Goal: Task Accomplishment & Management: Use online tool/utility

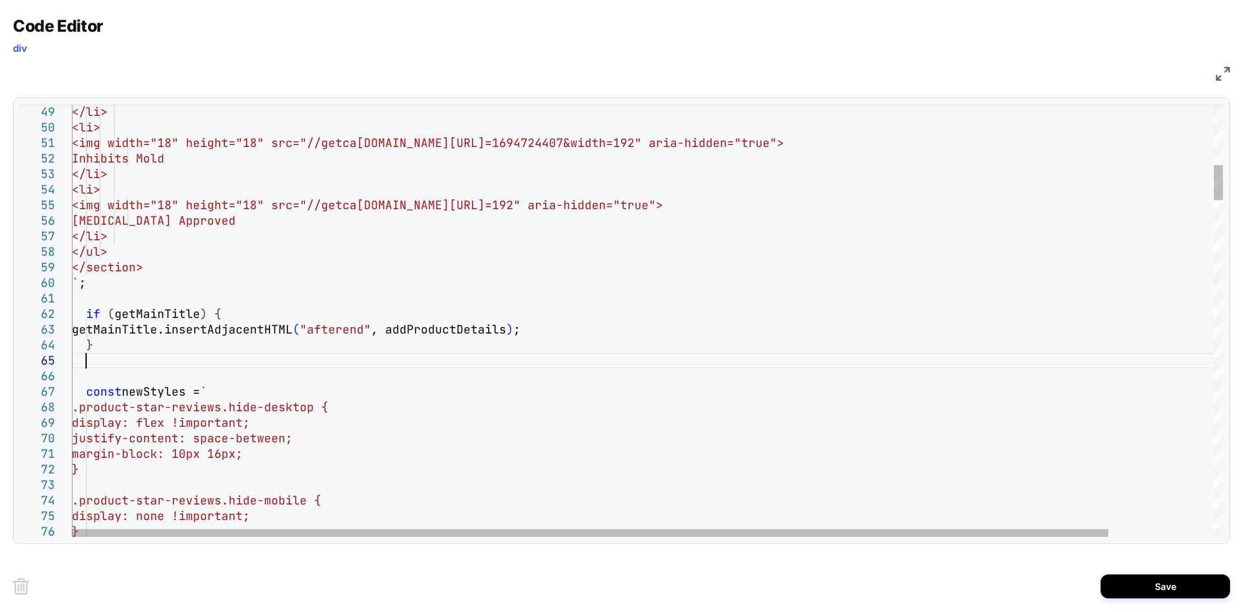
scroll to position [78, 13]
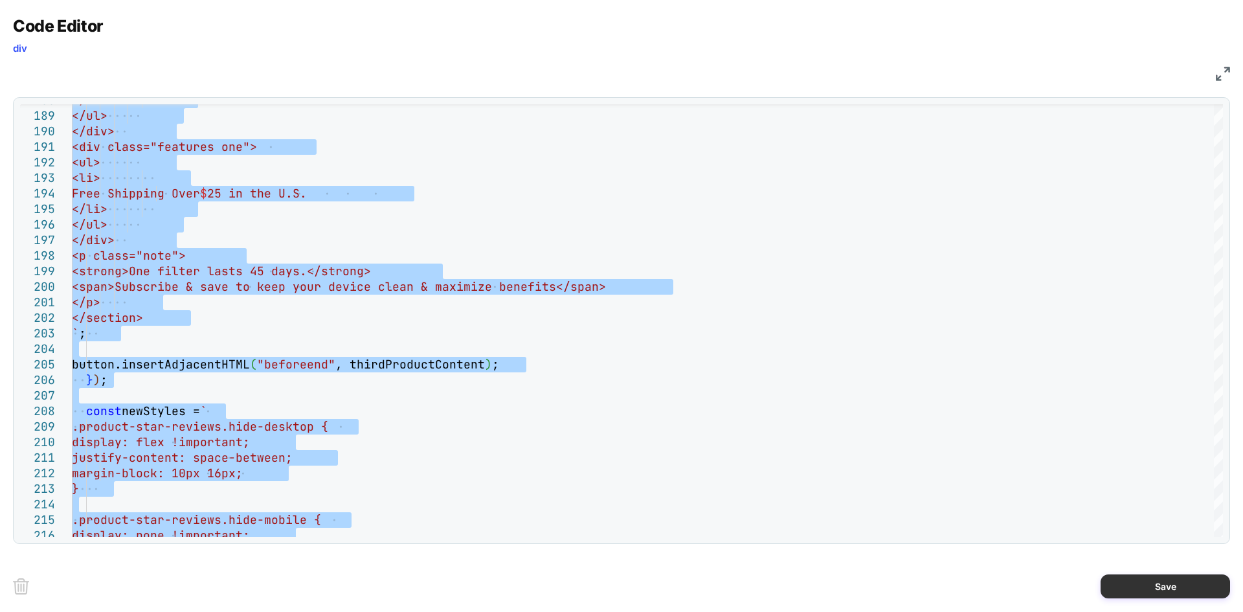
type textarea "**********"
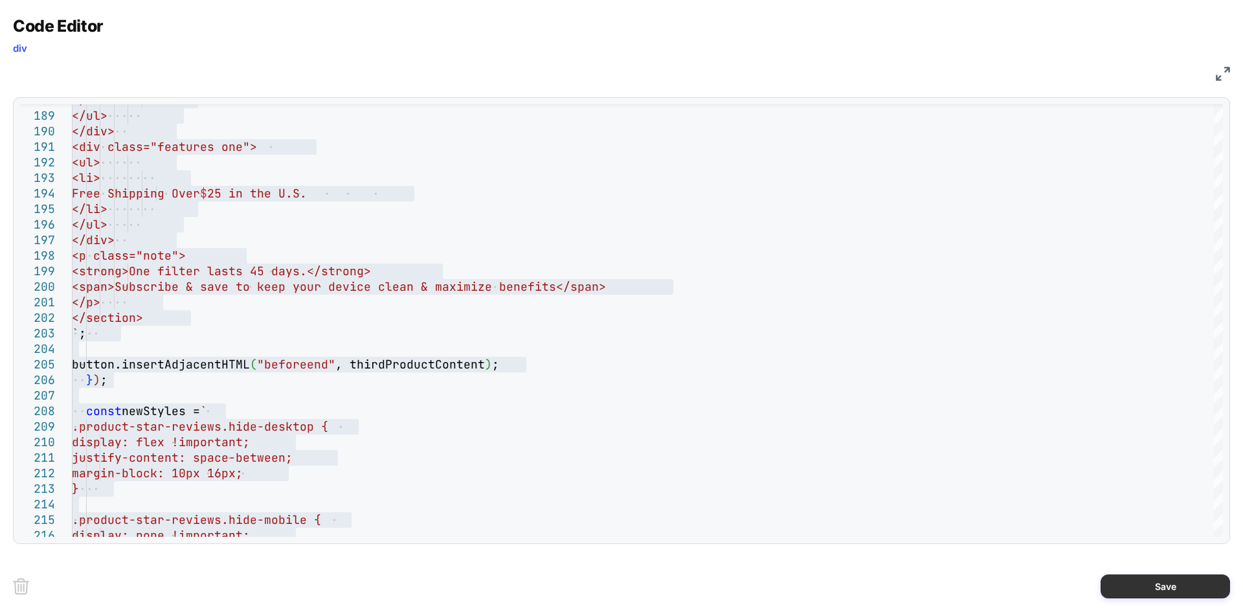
click at [104, 322] on button "Save" at bounding box center [78, 318] width 52 height 7
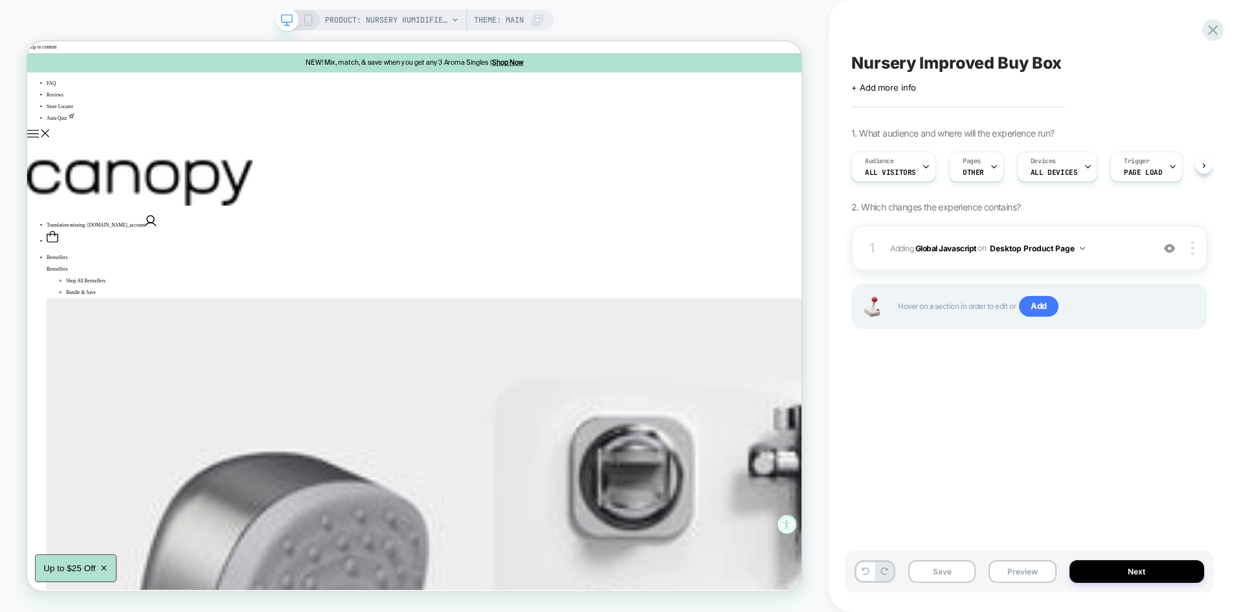
scroll to position [0, 1]
click at [940, 573] on button "Save" at bounding box center [942, 571] width 67 height 23
click at [0, 0] on button "Preview" at bounding box center [0, 0] width 0 height 0
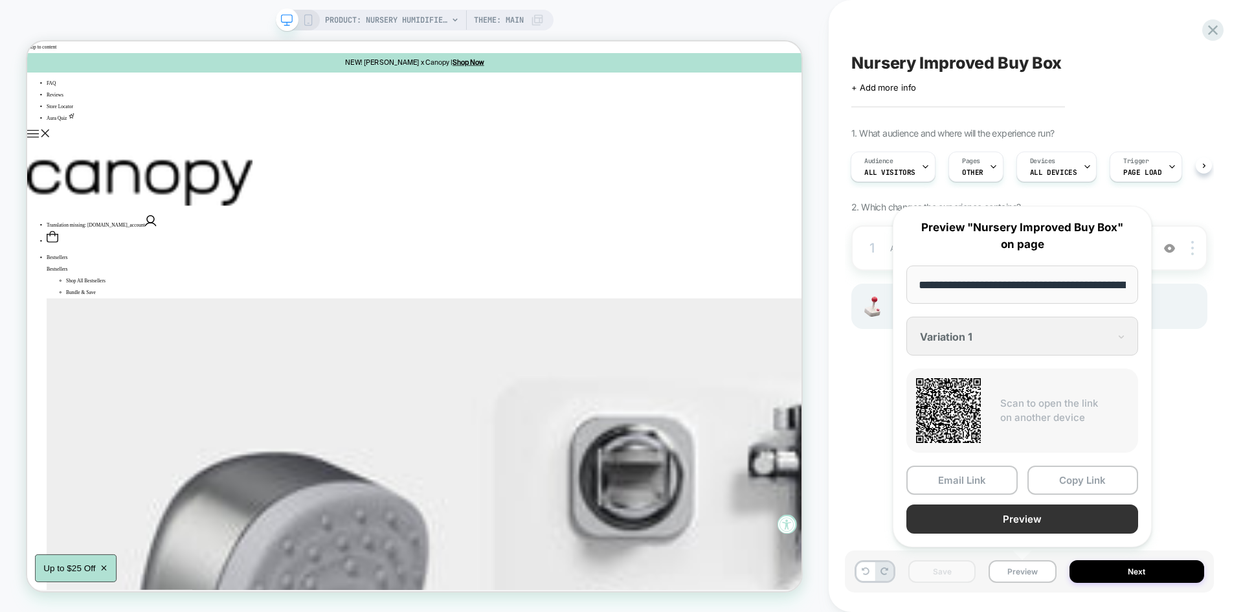
click at [0, 0] on button "Preview" at bounding box center [0, 0] width 0 height 0
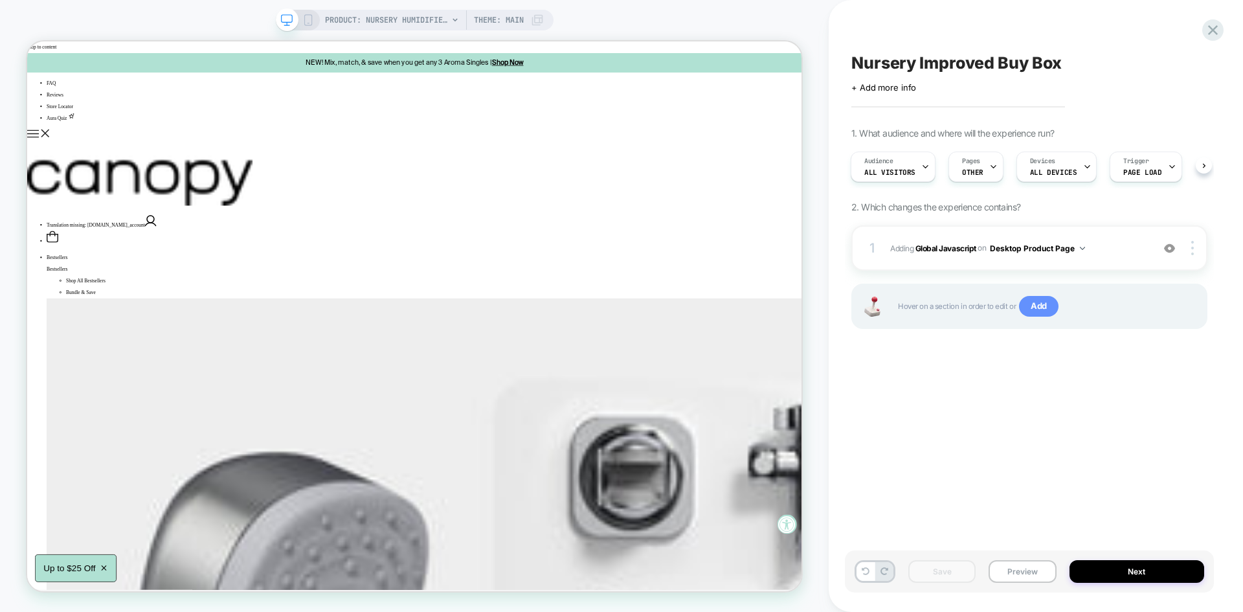
click at [0, 0] on span "Add" at bounding box center [0, 0] width 0 height 0
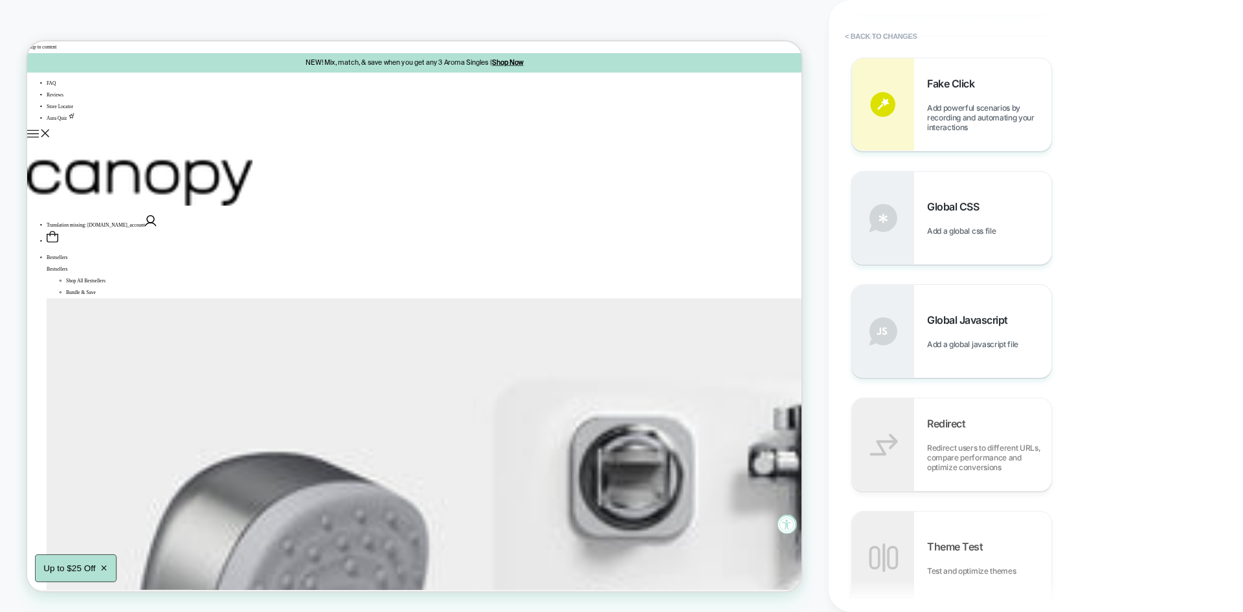
scroll to position [511, 0]
click at [0, 0] on div "Global CSS Add a global css file" at bounding box center [0, 0] width 0 height 0
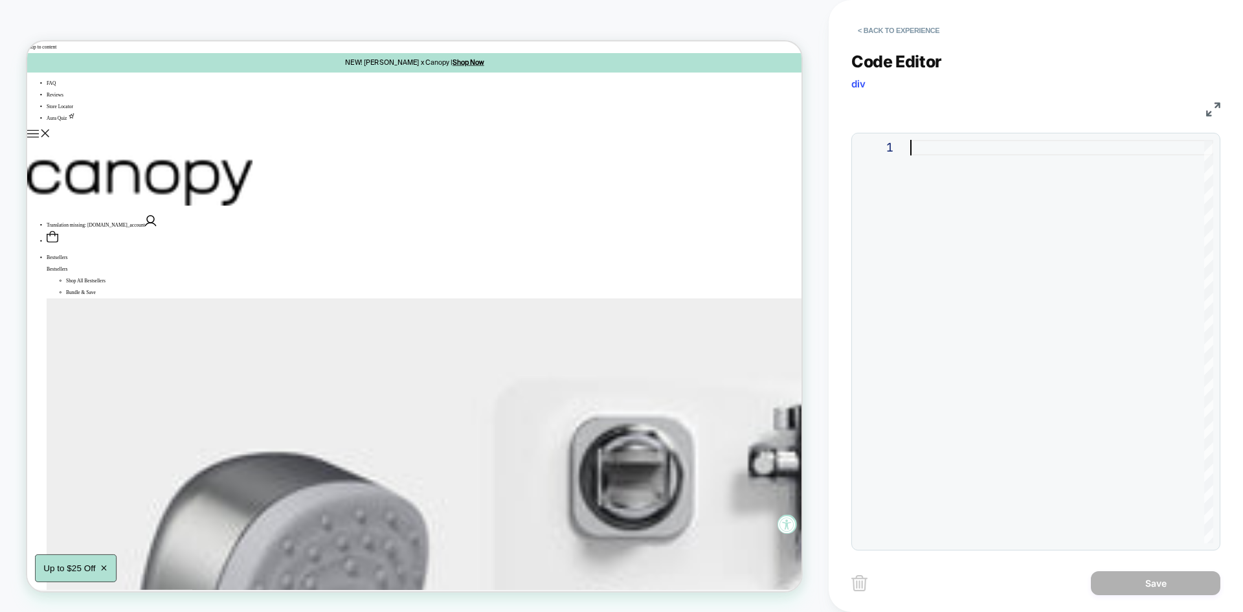
click at [0, 0] on div at bounding box center [0, 0] width 0 height 0
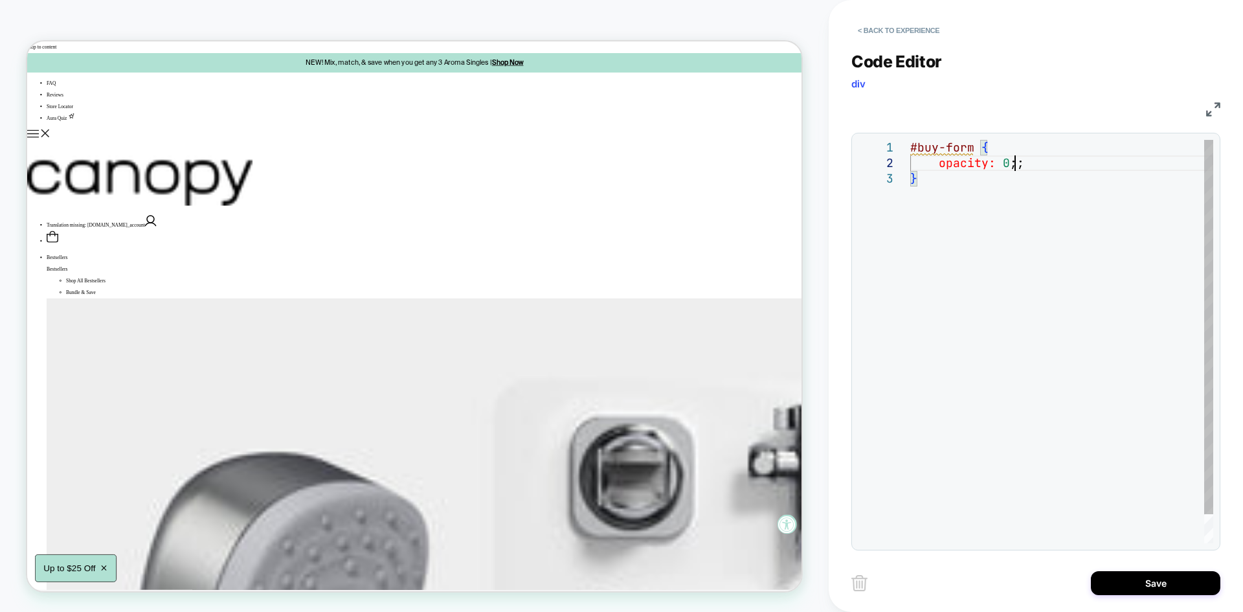
scroll to position [16, 104]
type textarea "**********"
click at [1151, 586] on button "Save" at bounding box center [1156, 583] width 130 height 24
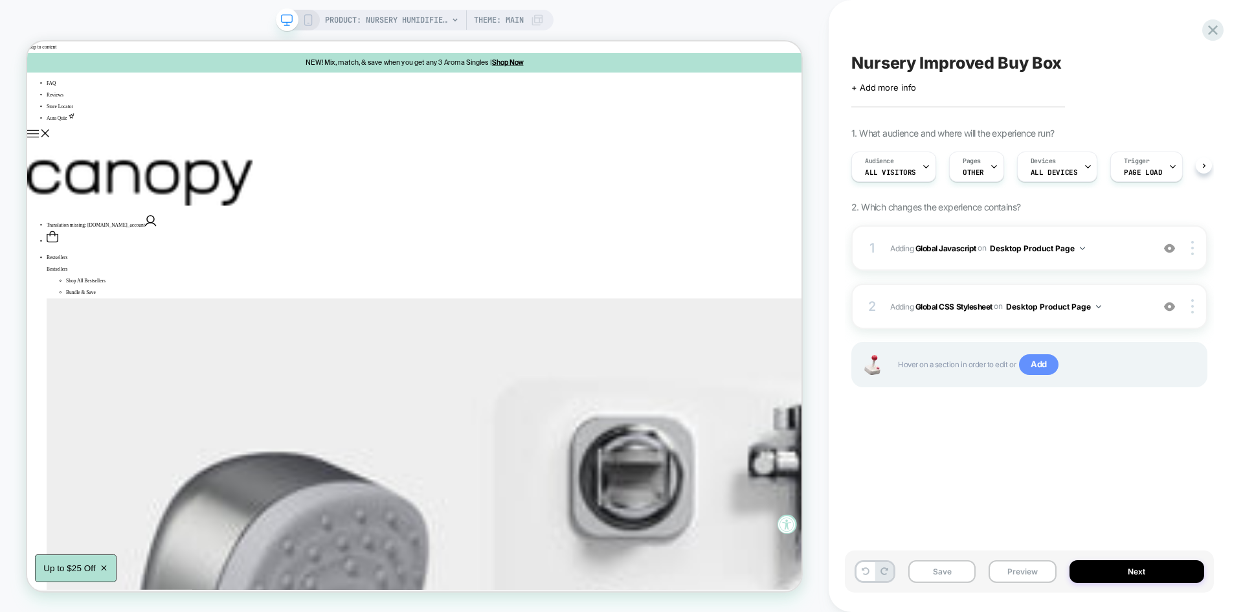
scroll to position [0, 1]
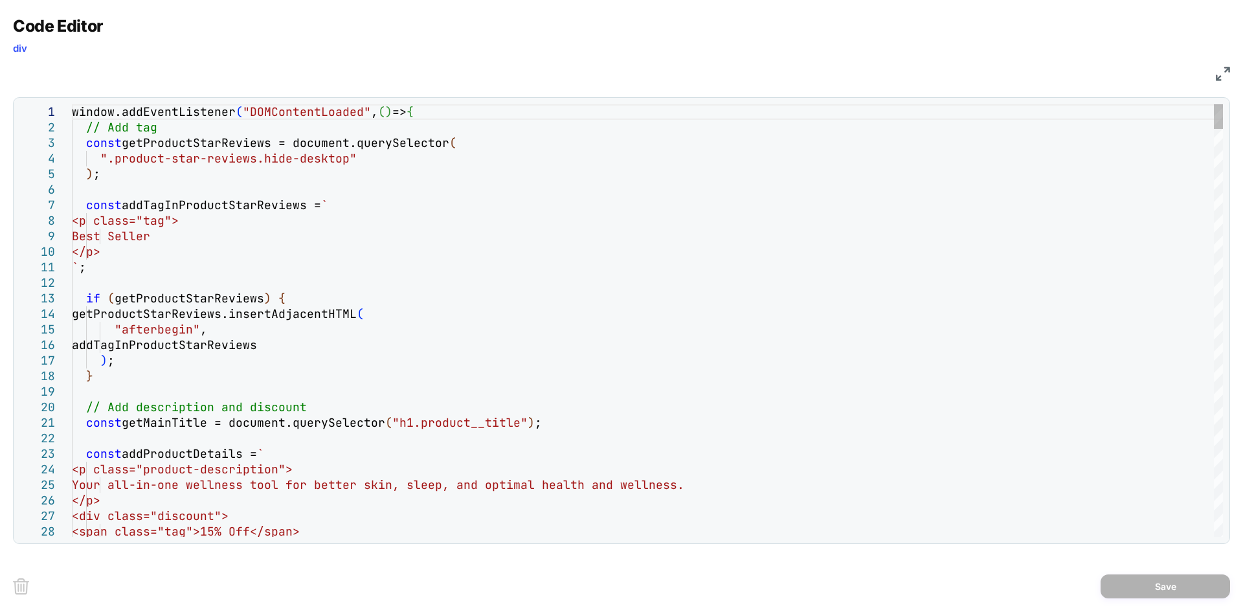
scroll to position [0, 0]
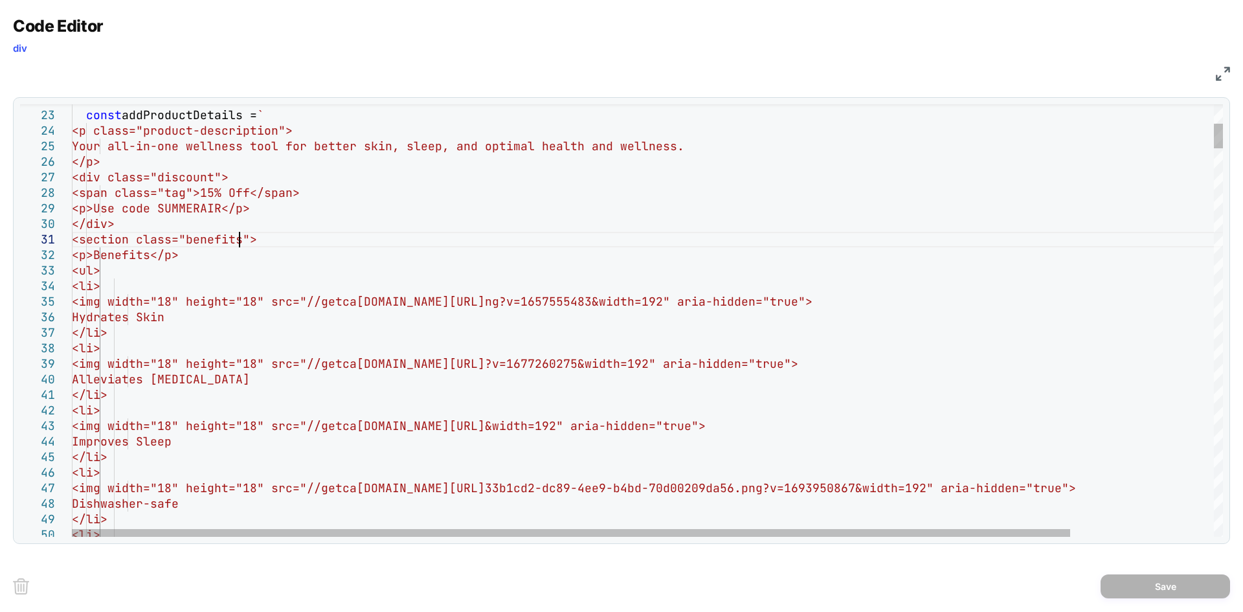
drag, startPoint x: 302, startPoint y: 131, endPoint x: 167, endPoint y: 132, distance: 134.7
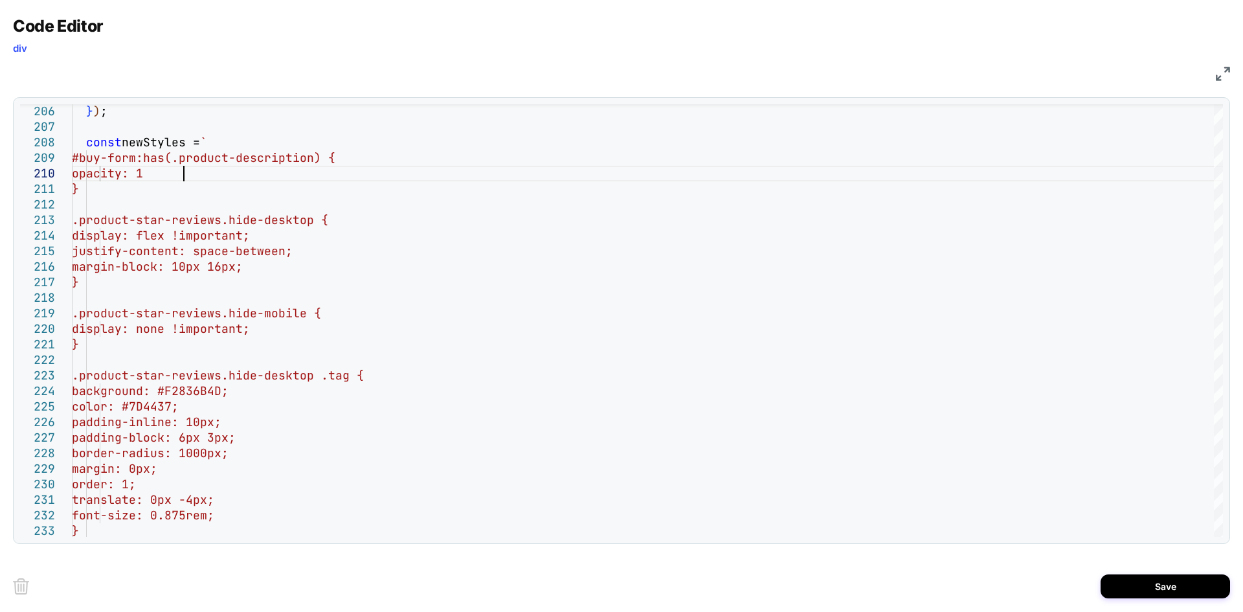
scroll to position [140, 118]
type textarea "**********"
click at [1145, 600] on div "Save" at bounding box center [621, 586] width 1217 height 52
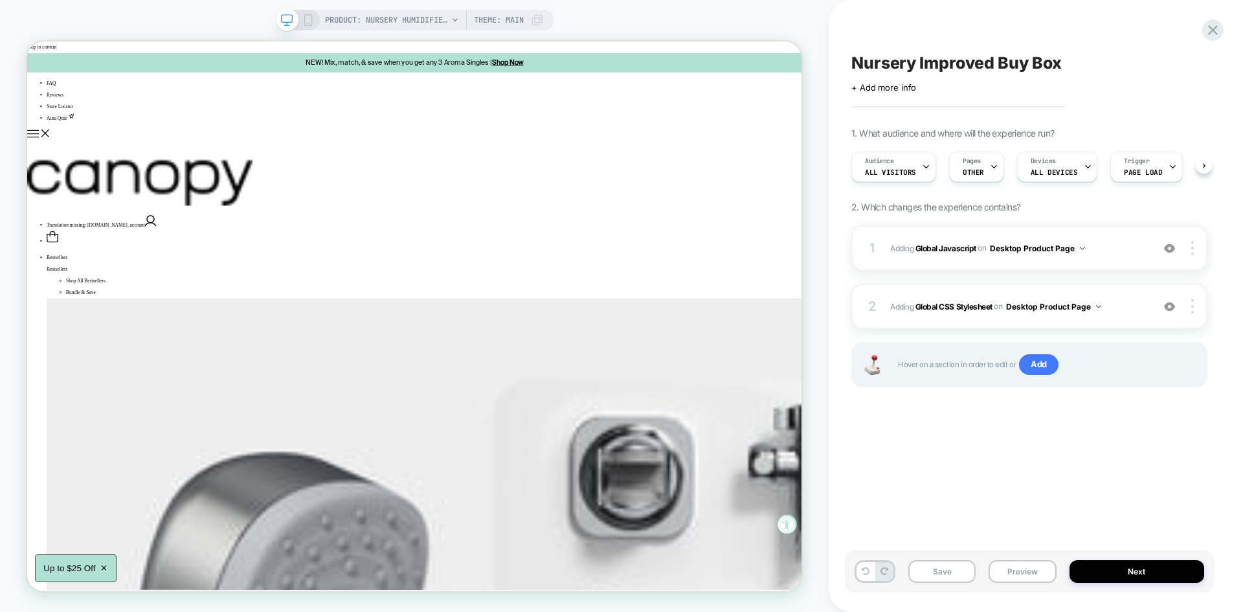
scroll to position [0, 1]
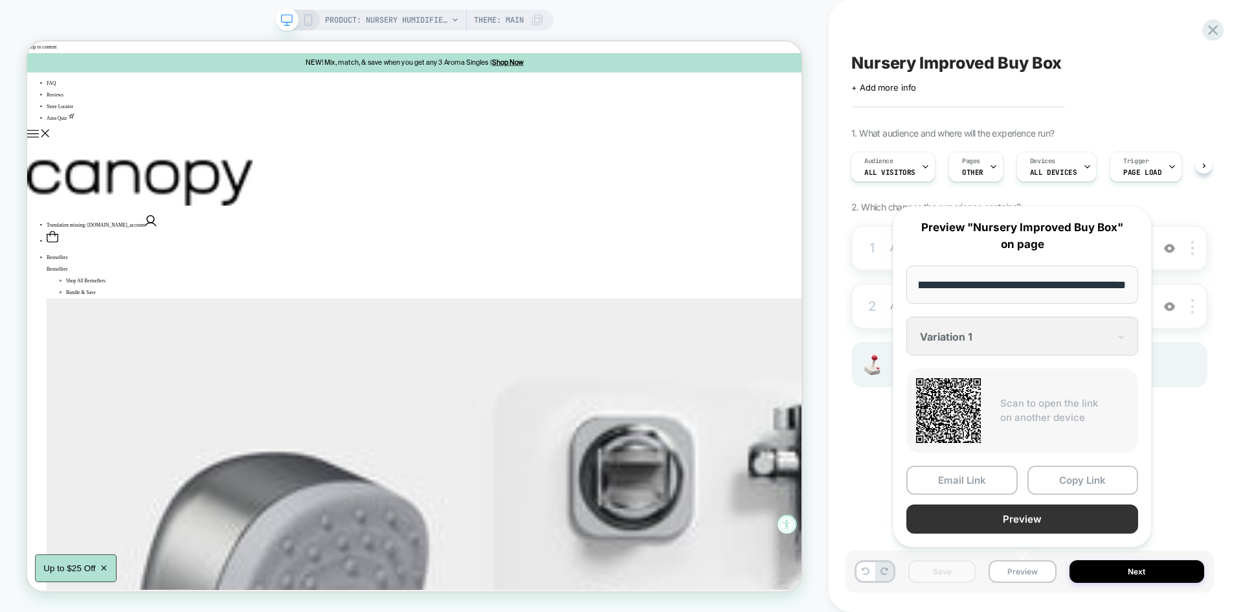
scroll to position [0, 0]
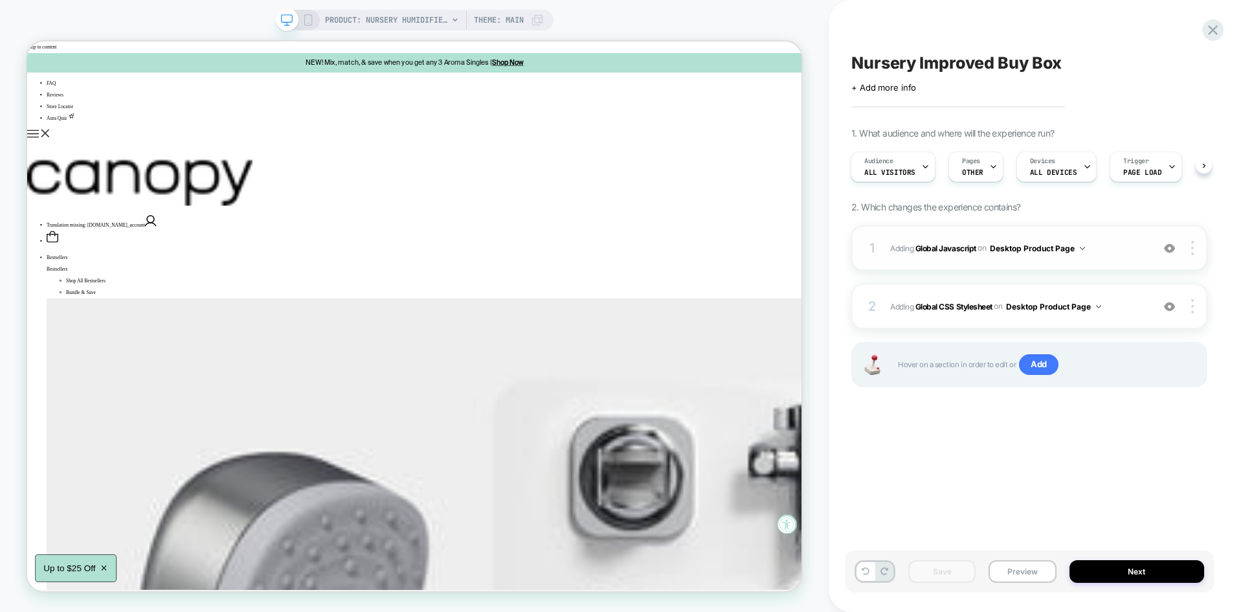
click at [1110, 252] on span "Adding Global Javascript on Desktop Product Page" at bounding box center [1018, 248] width 256 height 16
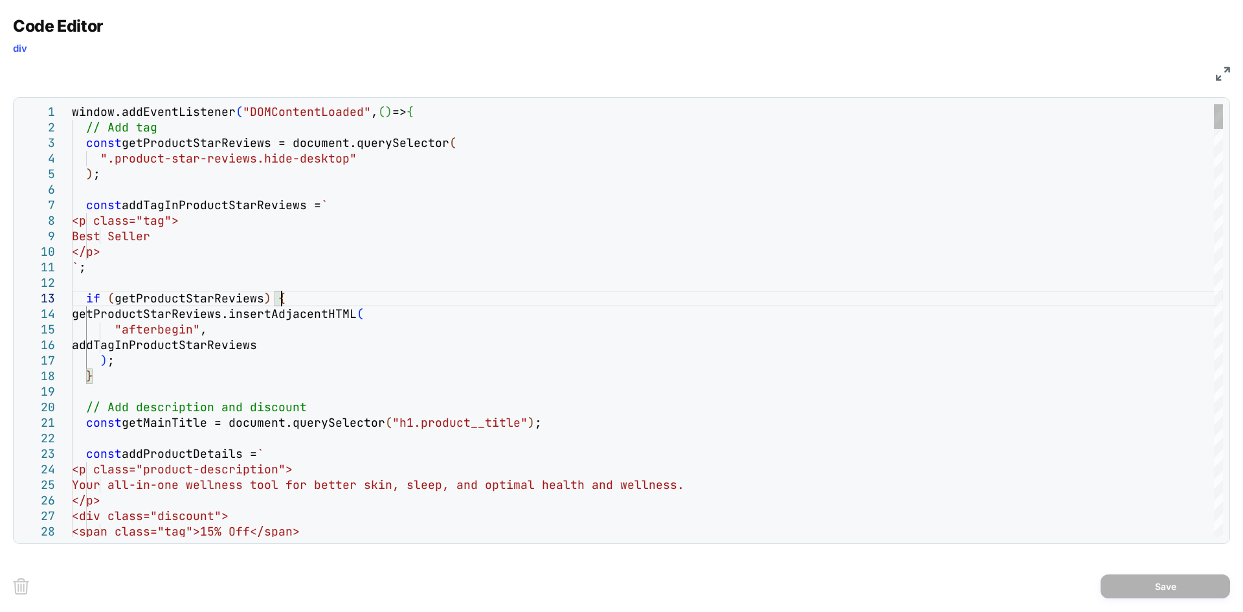
click at [0, 0] on div "window.addEventListener ( "DOMContentLoaded" , ( ) => { // Add tag const getPro…" at bounding box center [0, 0] width 0 height 0
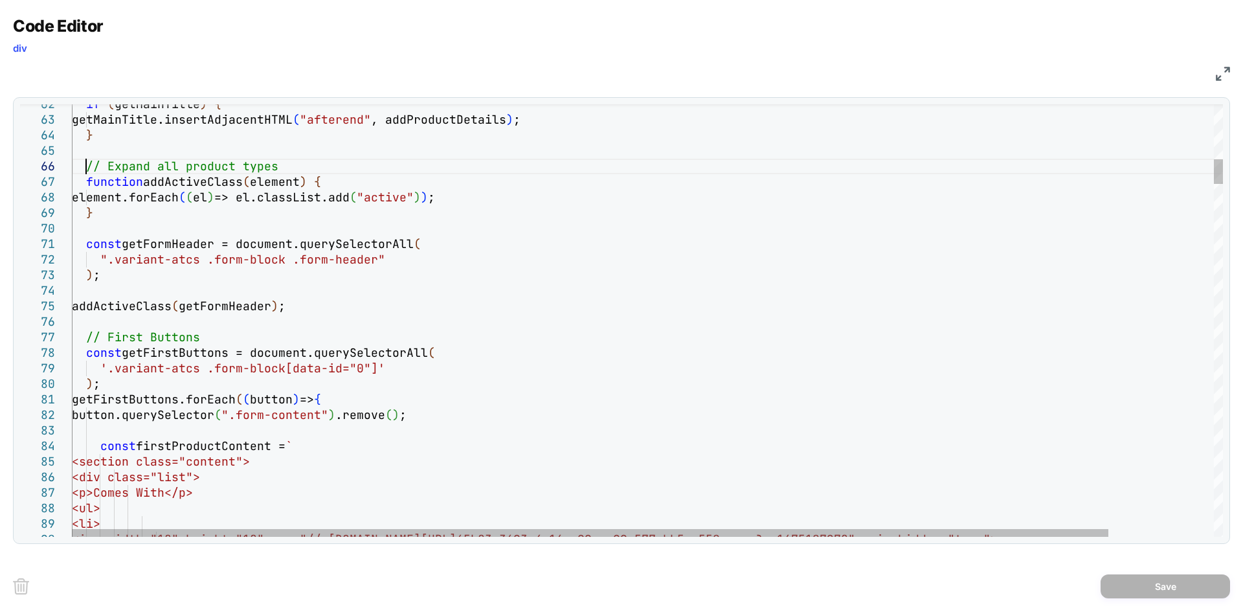
click at [0, 0] on div "<img width="18" height="18" src="//g [DOMAIN_NAME][URL] 65b83-3693-4c16-a99c-c9…" at bounding box center [0, 0] width 0 height 0
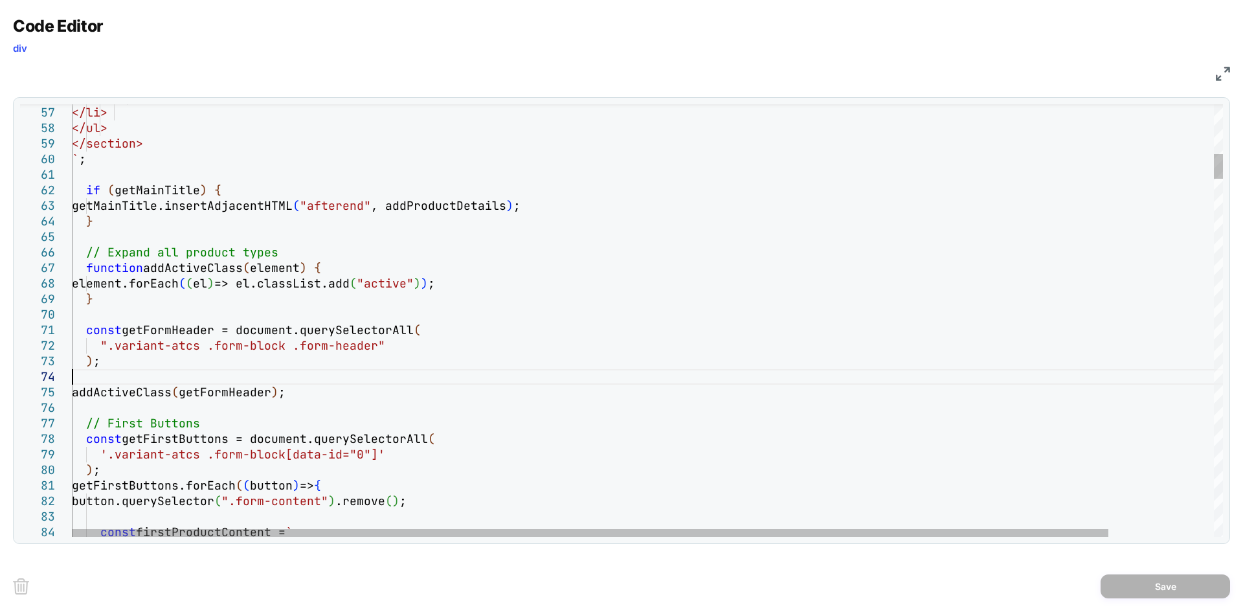
click at [0, 0] on div "const firstProductContent = ` button.querySelector ( ".form-content" ) .remove …" at bounding box center [0, 0] width 0 height 0
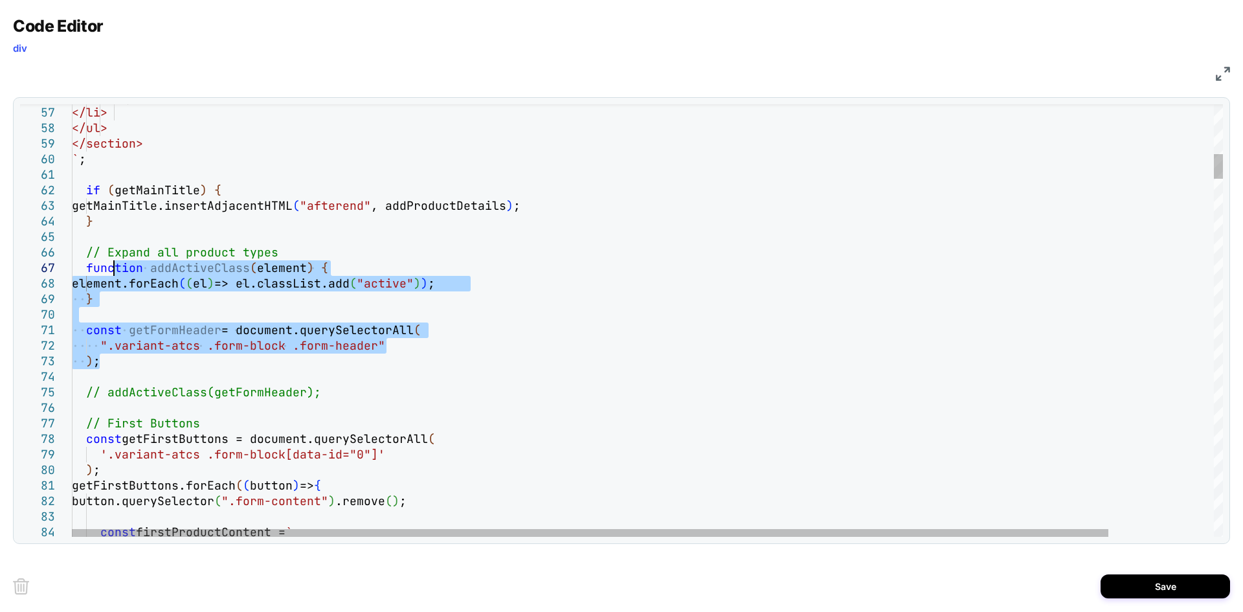
drag, startPoint x: 111, startPoint y: 362, endPoint x: 114, endPoint y: 273, distance: 89.4
click at [0, 0] on div "const firstProductContent = ` button.querySelector ( ".form-content" ) .remove …" at bounding box center [0, 0] width 0 height 0
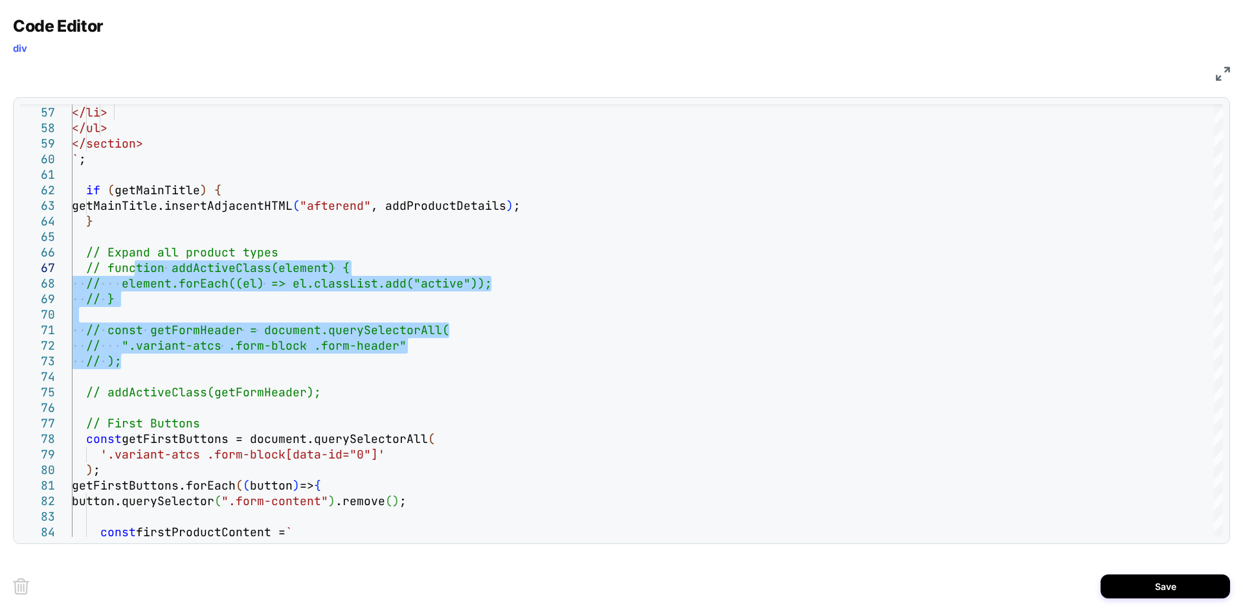
type textarea "**********"
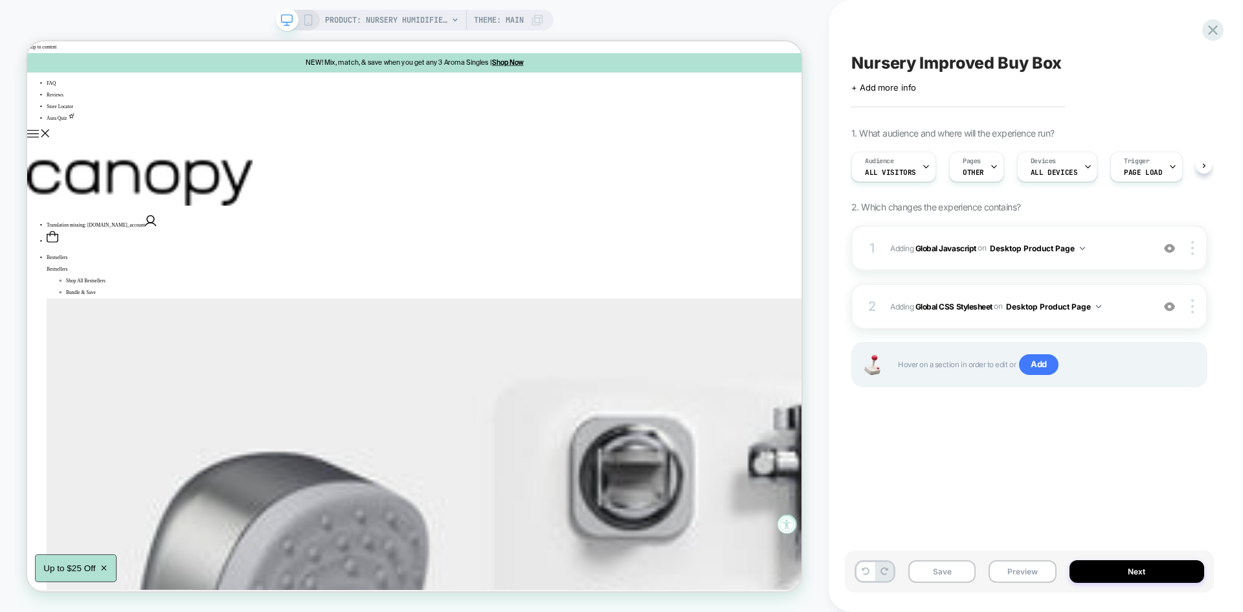
scroll to position [0, 1]
click at [956, 572] on button "Save" at bounding box center [942, 571] width 67 height 23
click at [1005, 565] on button "Preview" at bounding box center [1022, 571] width 67 height 23
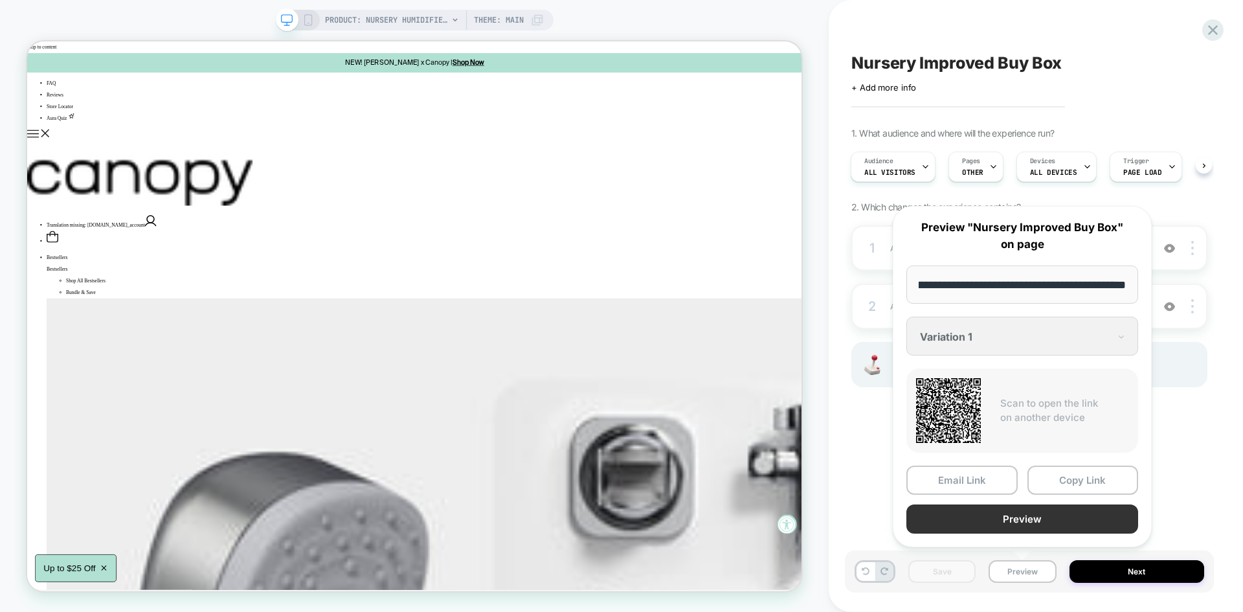
scroll to position [0, 0]
click at [991, 525] on button "Preview" at bounding box center [1023, 518] width 232 height 29
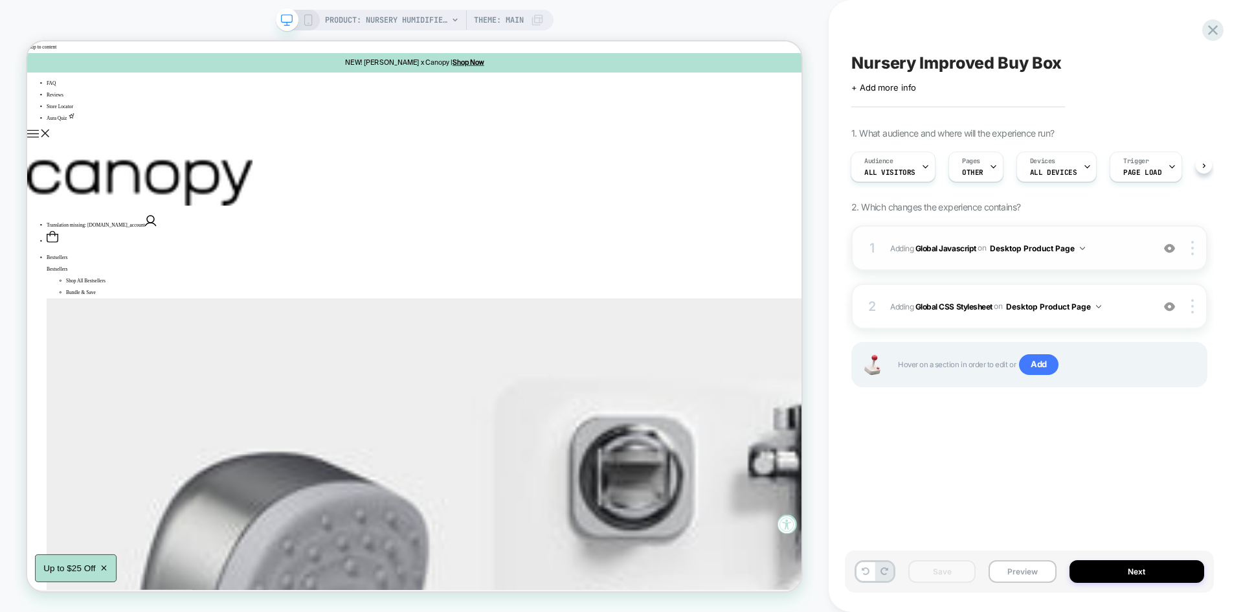
click at [977, 268] on div "1 Adding Global Javascript on Desktop Product Page Add Before Add After Copy to…" at bounding box center [1030, 247] width 356 height 45
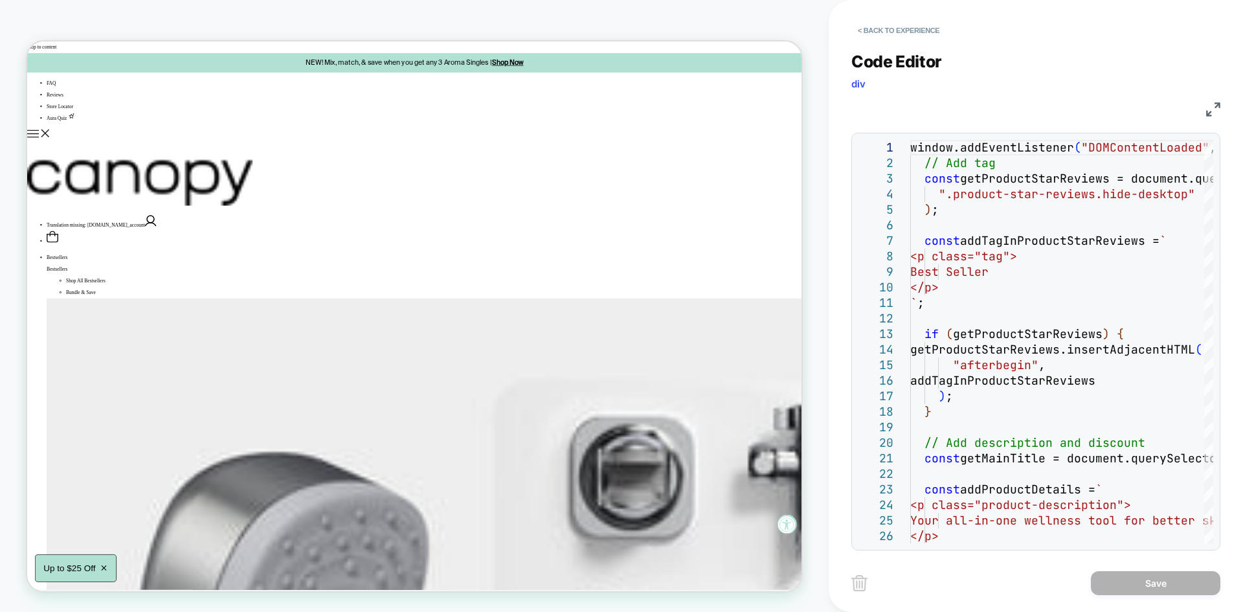
click at [1211, 107] on img at bounding box center [1213, 109] width 14 height 14
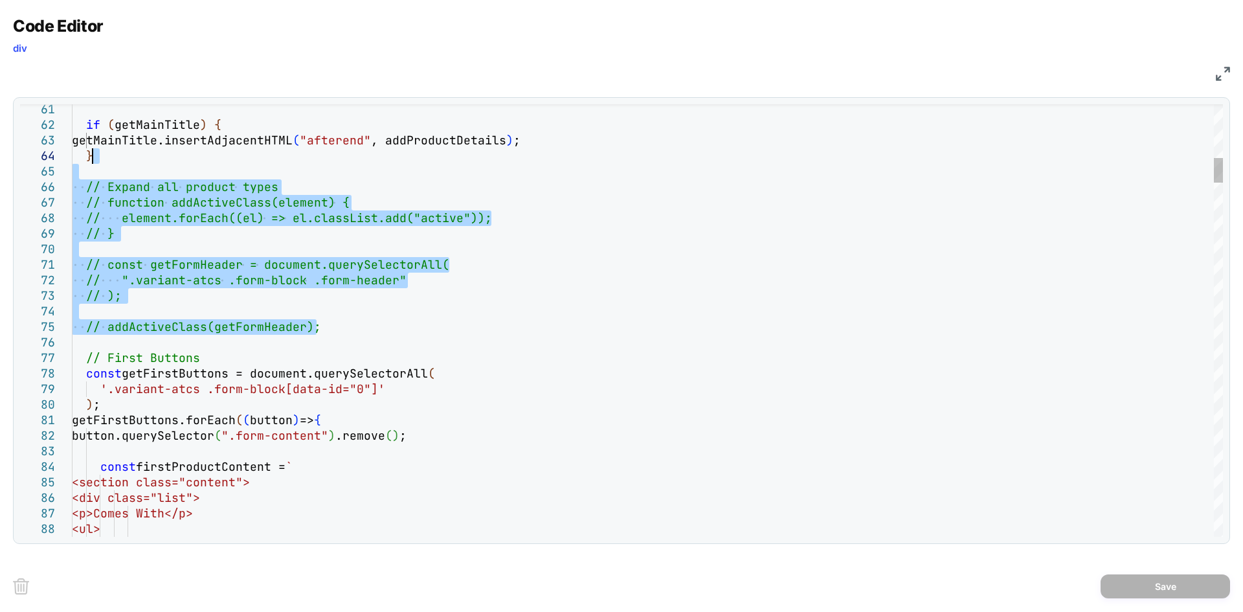
drag, startPoint x: 326, startPoint y: 323, endPoint x: 276, endPoint y: 162, distance: 169.0
type textarea "**********"
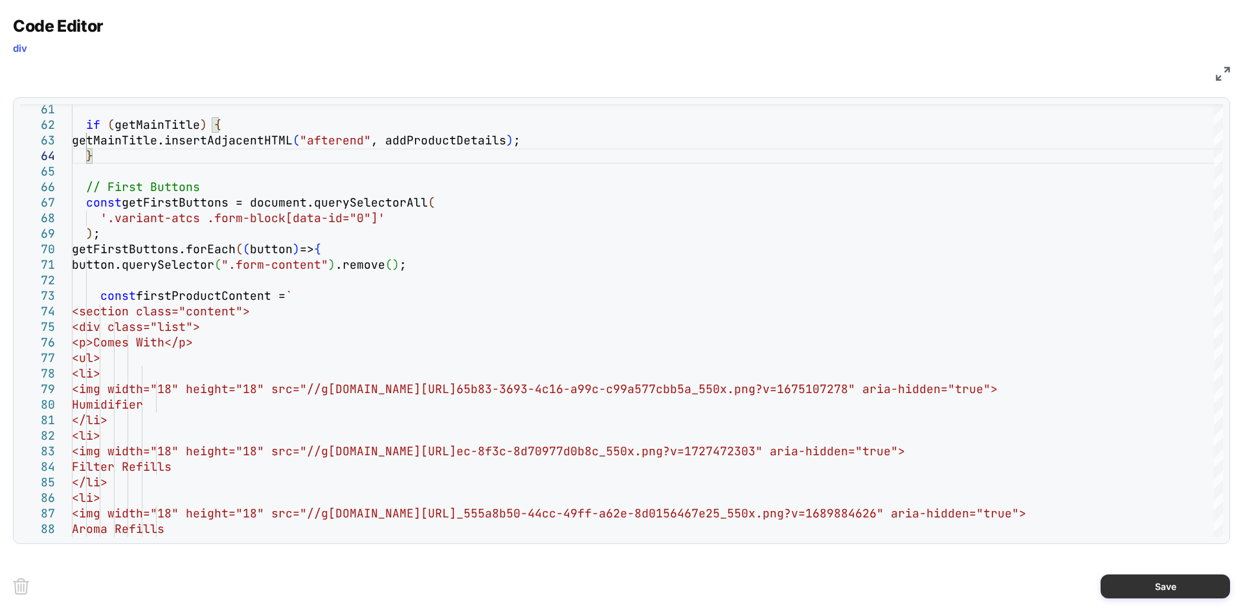
click at [1138, 582] on button "Save" at bounding box center [1166, 586] width 130 height 24
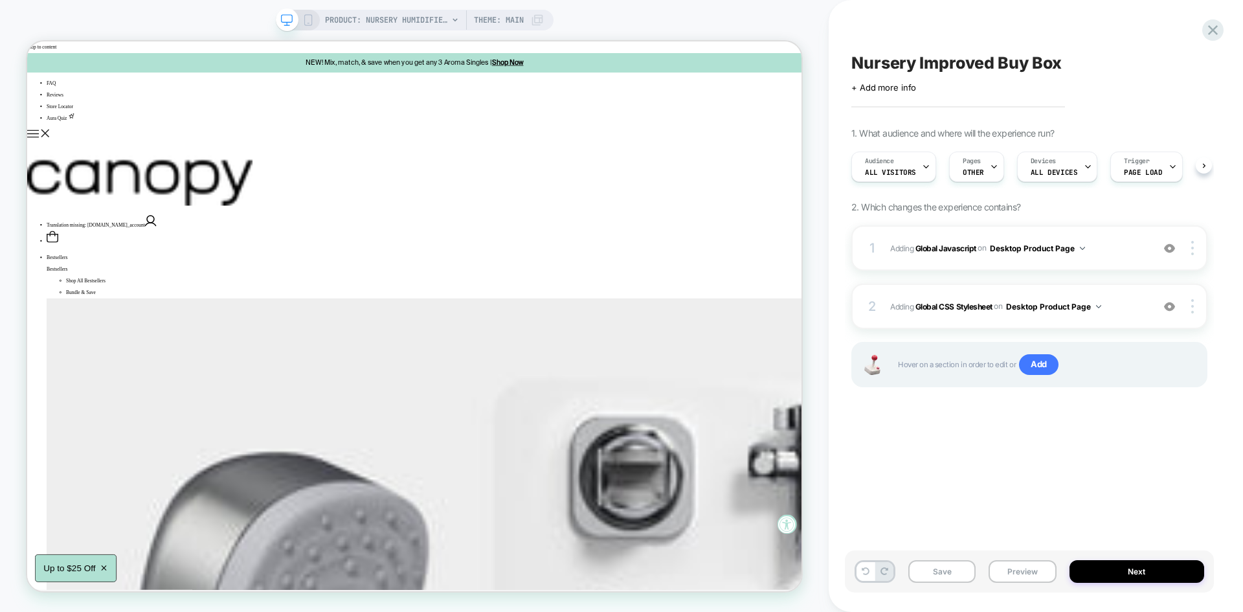
scroll to position [0, 1]
click at [960, 570] on button "Save" at bounding box center [942, 571] width 67 height 23
click at [1007, 565] on button "Preview" at bounding box center [1022, 571] width 67 height 23
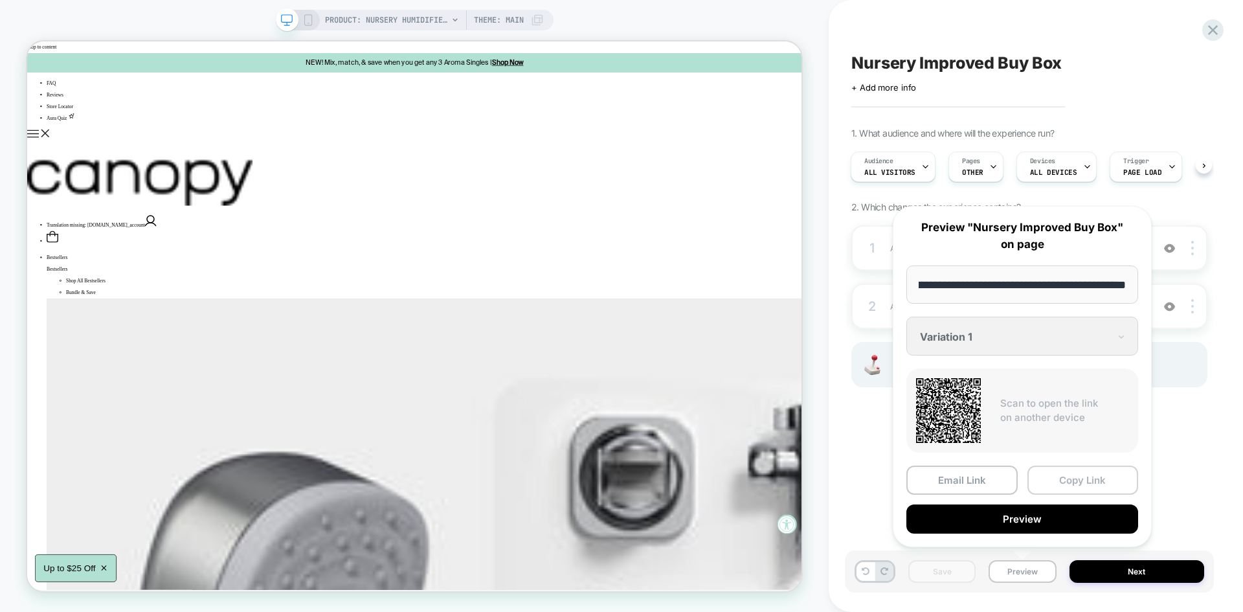
scroll to position [0, 0]
click at [1074, 486] on button "Copy Link" at bounding box center [1083, 480] width 111 height 29
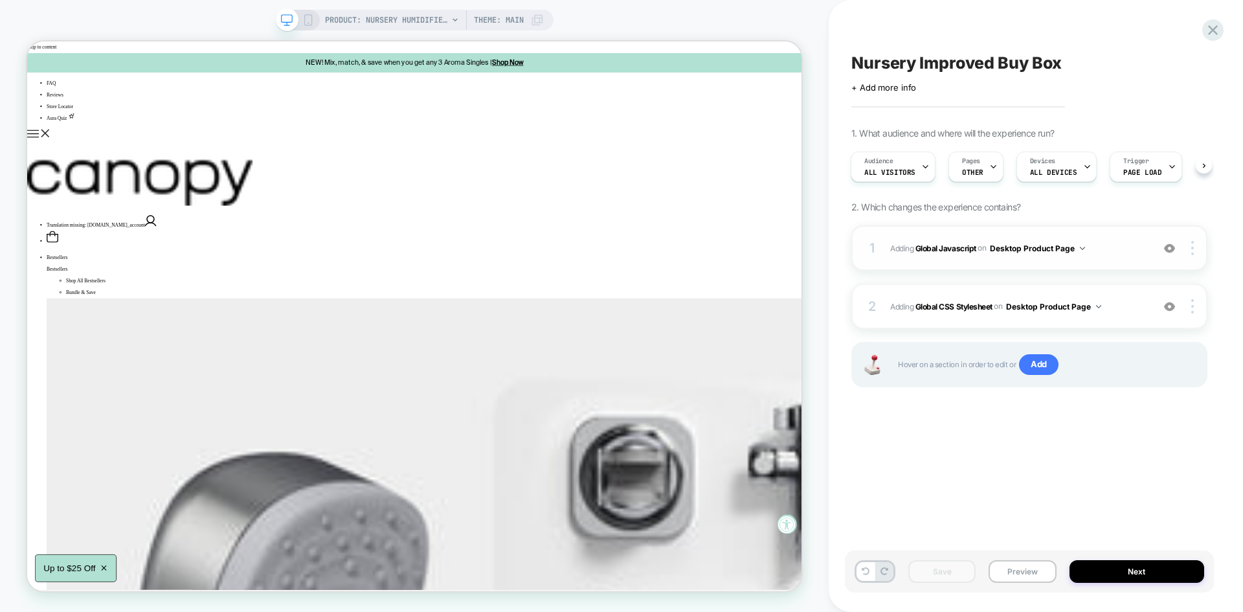
click at [1033, 0] on span "Adding Global Javascript on Desktop Product Page" at bounding box center [516, 0] width 1033 height 0
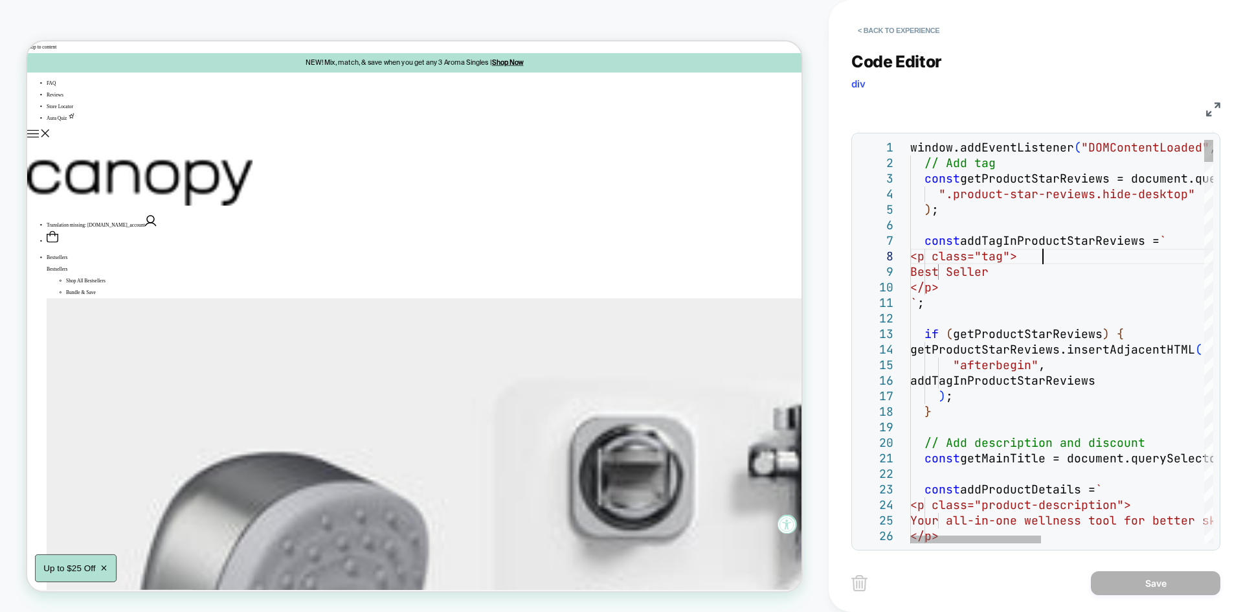
type textarea "**********"
